Goal: Information Seeking & Learning: Learn about a topic

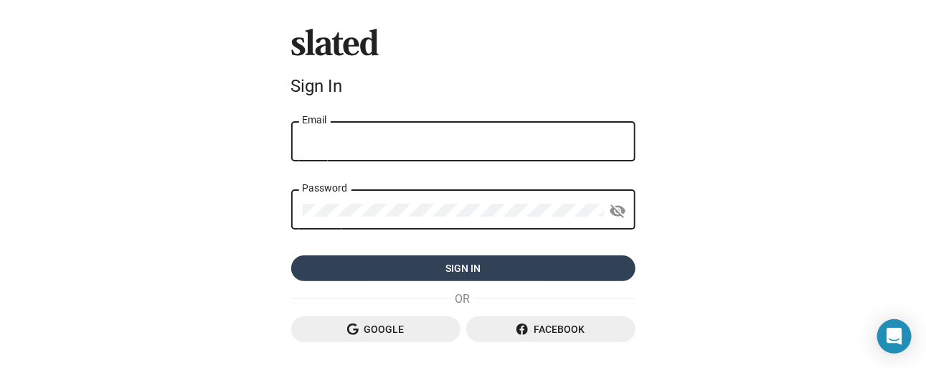
type input "[EMAIL_ADDRESS][DOMAIN_NAME]"
click at [445, 271] on span "Sign in" at bounding box center [463, 268] width 321 height 26
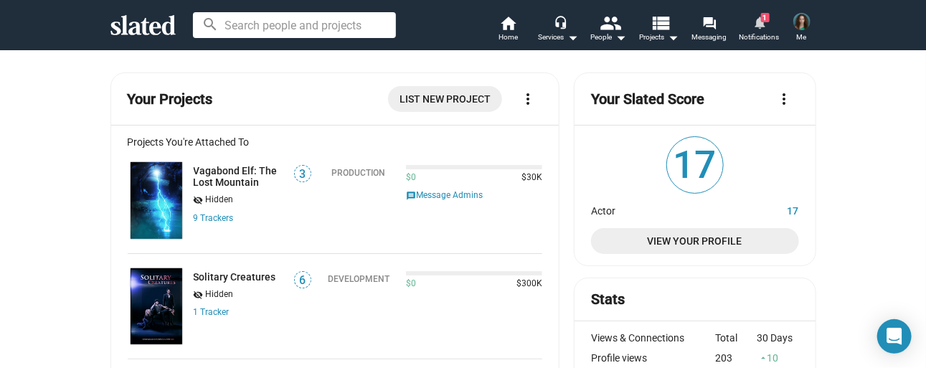
click at [766, 20] on span "1" at bounding box center [765, 17] width 9 height 9
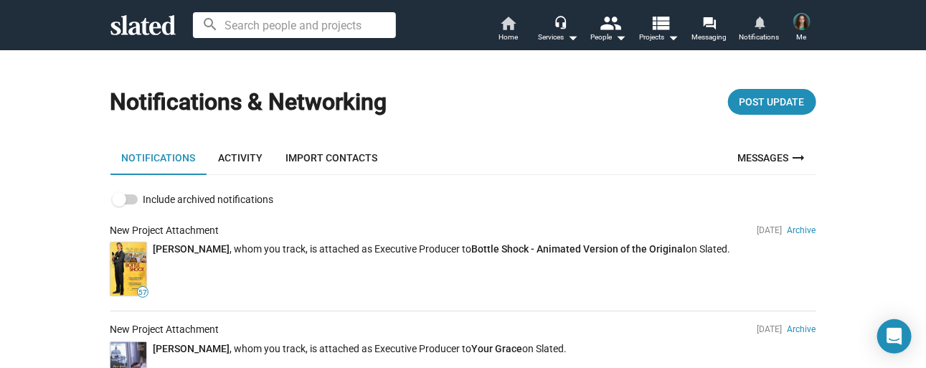
click at [513, 32] on span "Home" at bounding box center [507, 37] width 19 height 17
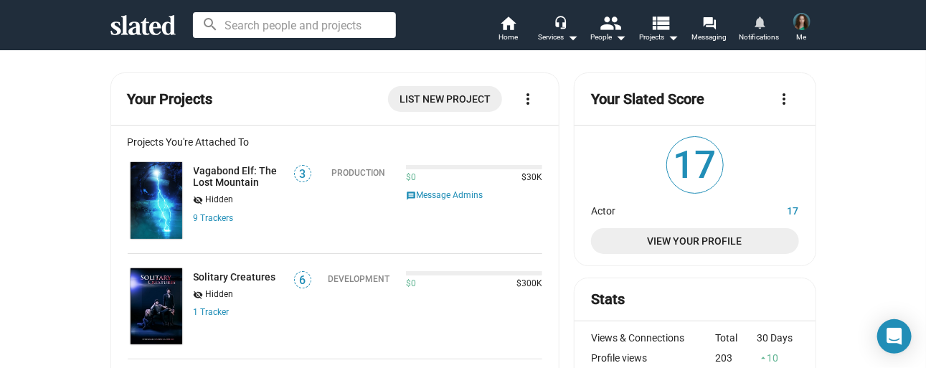
click at [701, 243] on span "View Your Profile" at bounding box center [694, 241] width 184 height 26
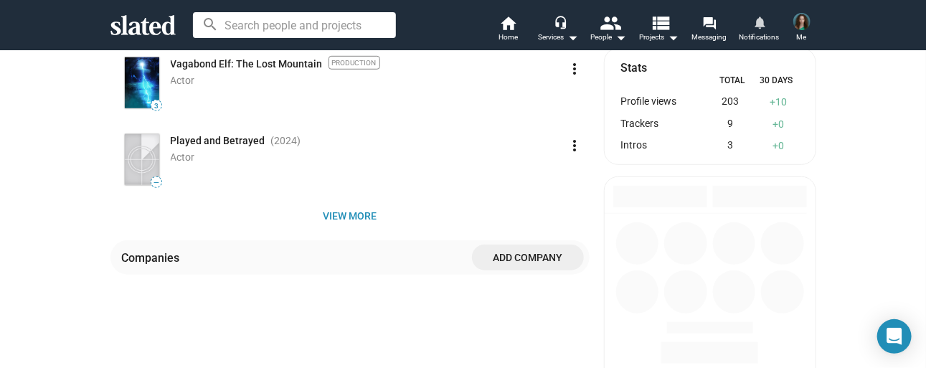
scroll to position [430, 0]
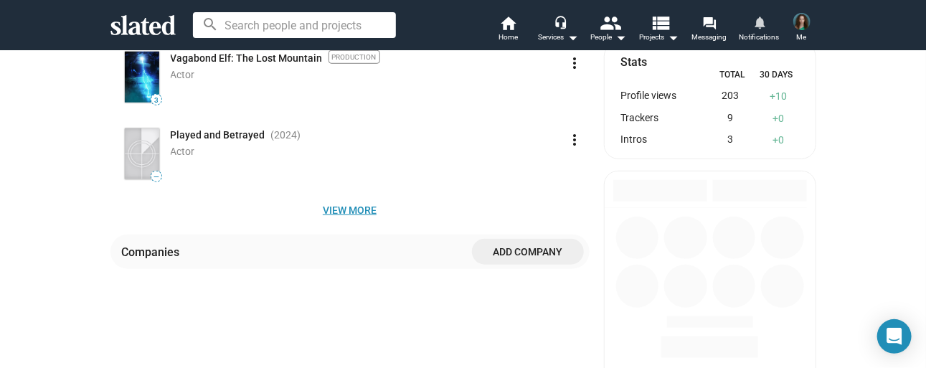
click at [330, 209] on span "View more" at bounding box center [350, 210] width 456 height 26
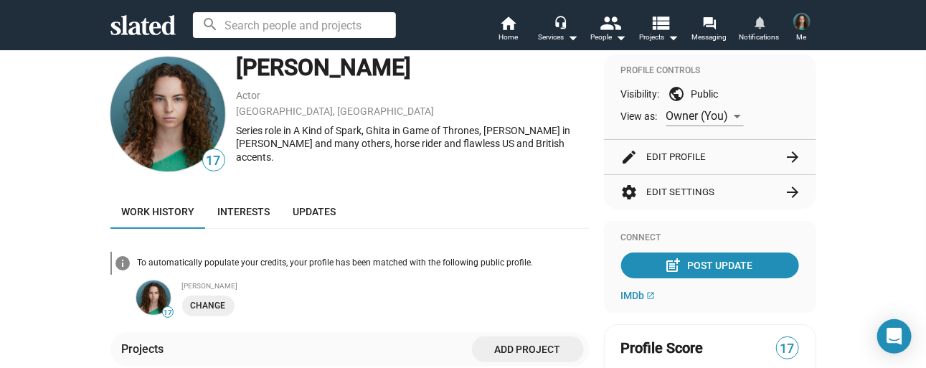
scroll to position [0, 0]
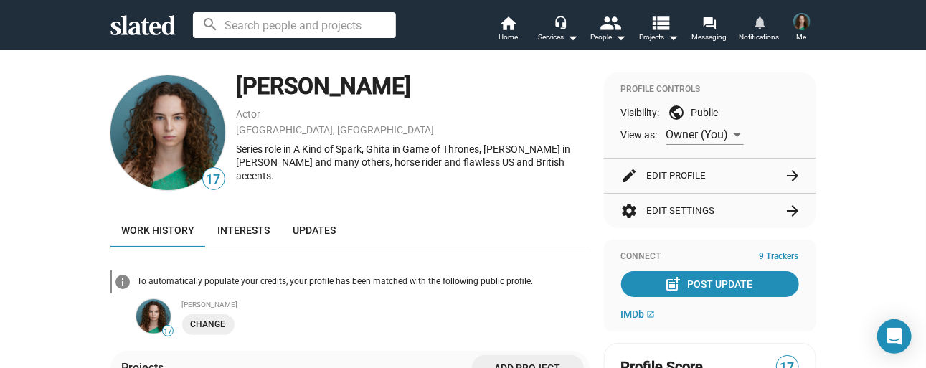
click at [792, 175] on mat-icon "arrow_forward" at bounding box center [793, 175] width 17 height 17
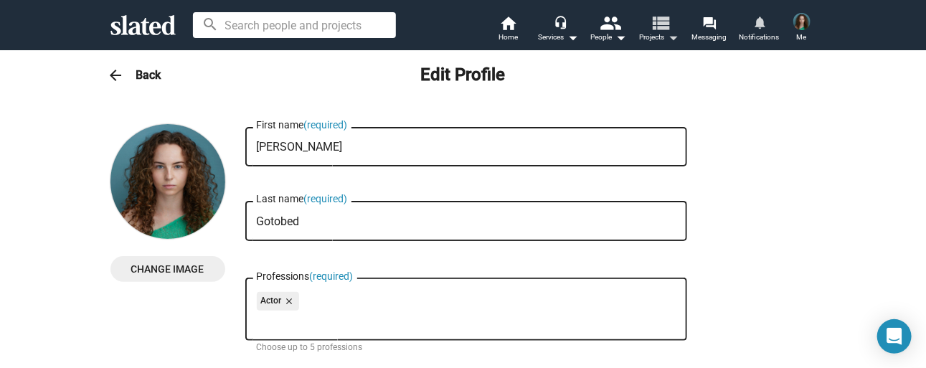
click at [661, 40] on span "Projects arrow_drop_down" at bounding box center [658, 37] width 39 height 17
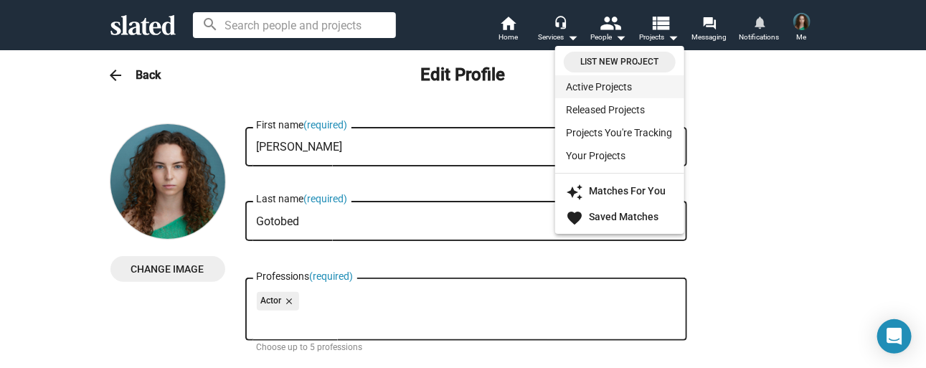
click at [635, 87] on link "Active Projects" at bounding box center [619, 86] width 129 height 23
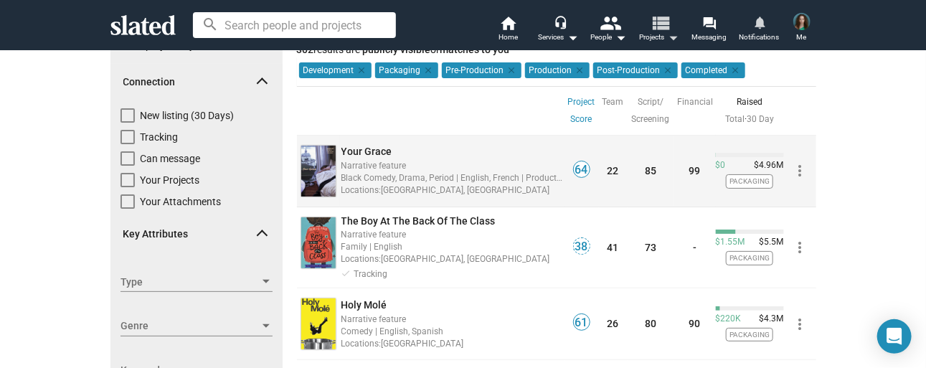
scroll to position [72, 0]
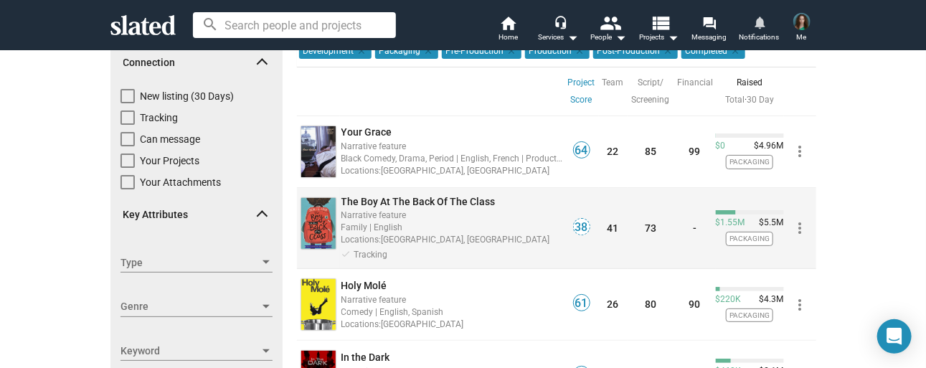
click at [442, 197] on span "The Boy At The Back Of The Class" at bounding box center [418, 201] width 154 height 11
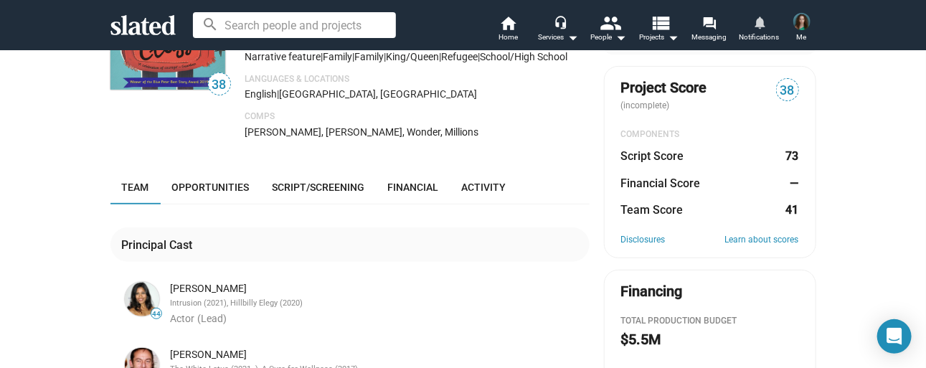
scroll to position [143, 0]
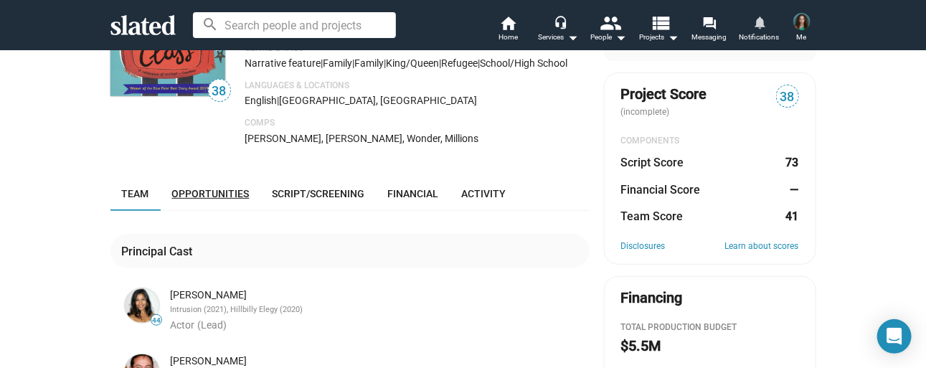
click at [221, 199] on span "Opportunities" at bounding box center [210, 193] width 77 height 11
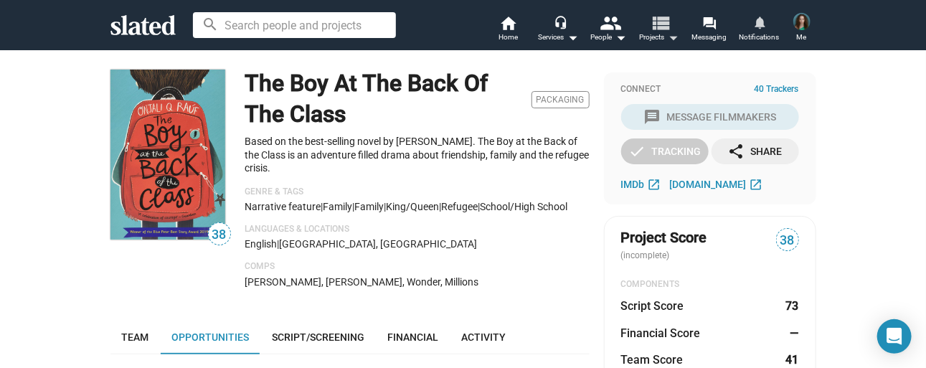
click at [670, 31] on mat-icon "view_list" at bounding box center [660, 22] width 21 height 21
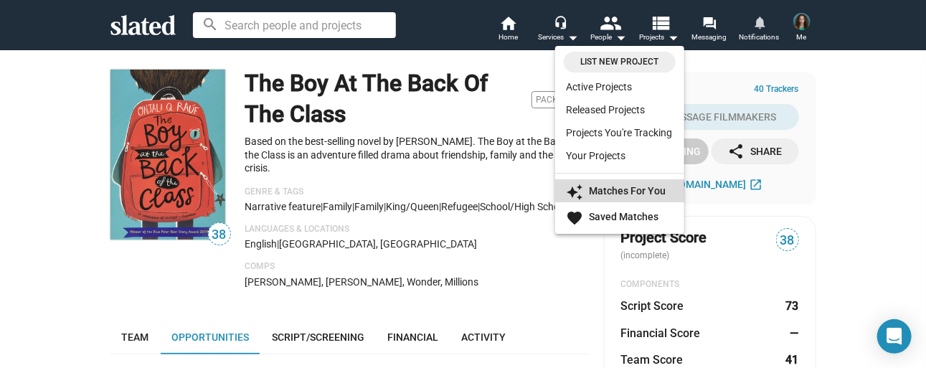
click at [636, 187] on strong "Matches For You" at bounding box center [627, 190] width 77 height 11
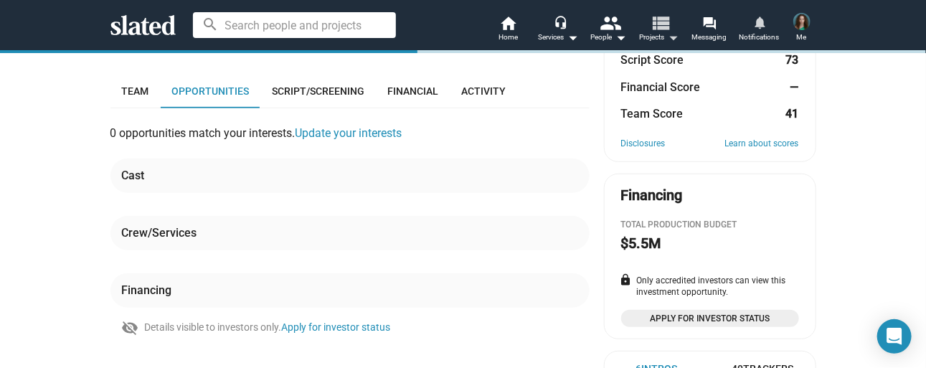
scroll to position [283, 0]
